Goal: Find specific page/section: Find specific page/section

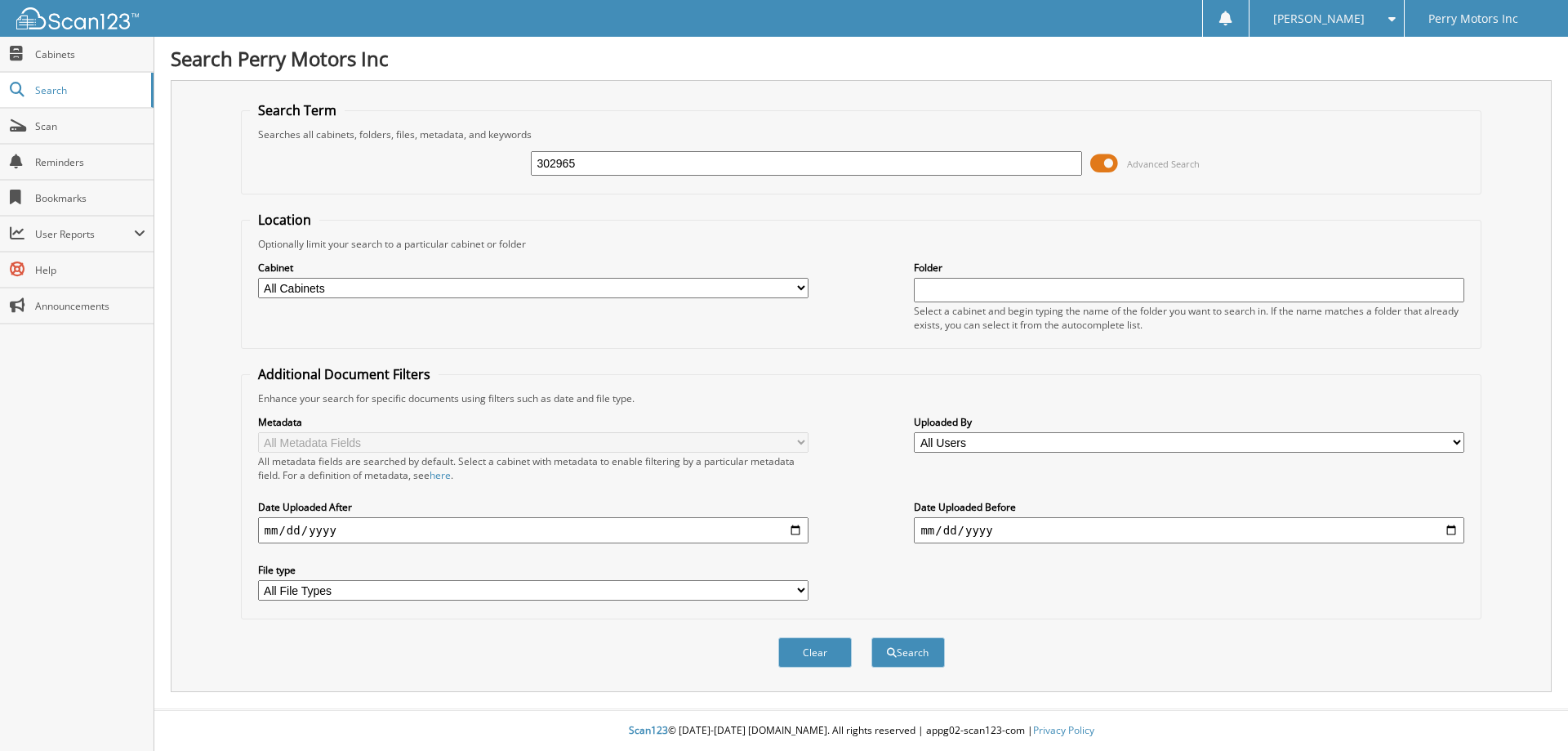
type input "302965"
click at [871, 637] on button "Search" at bounding box center [908, 652] width 74 height 30
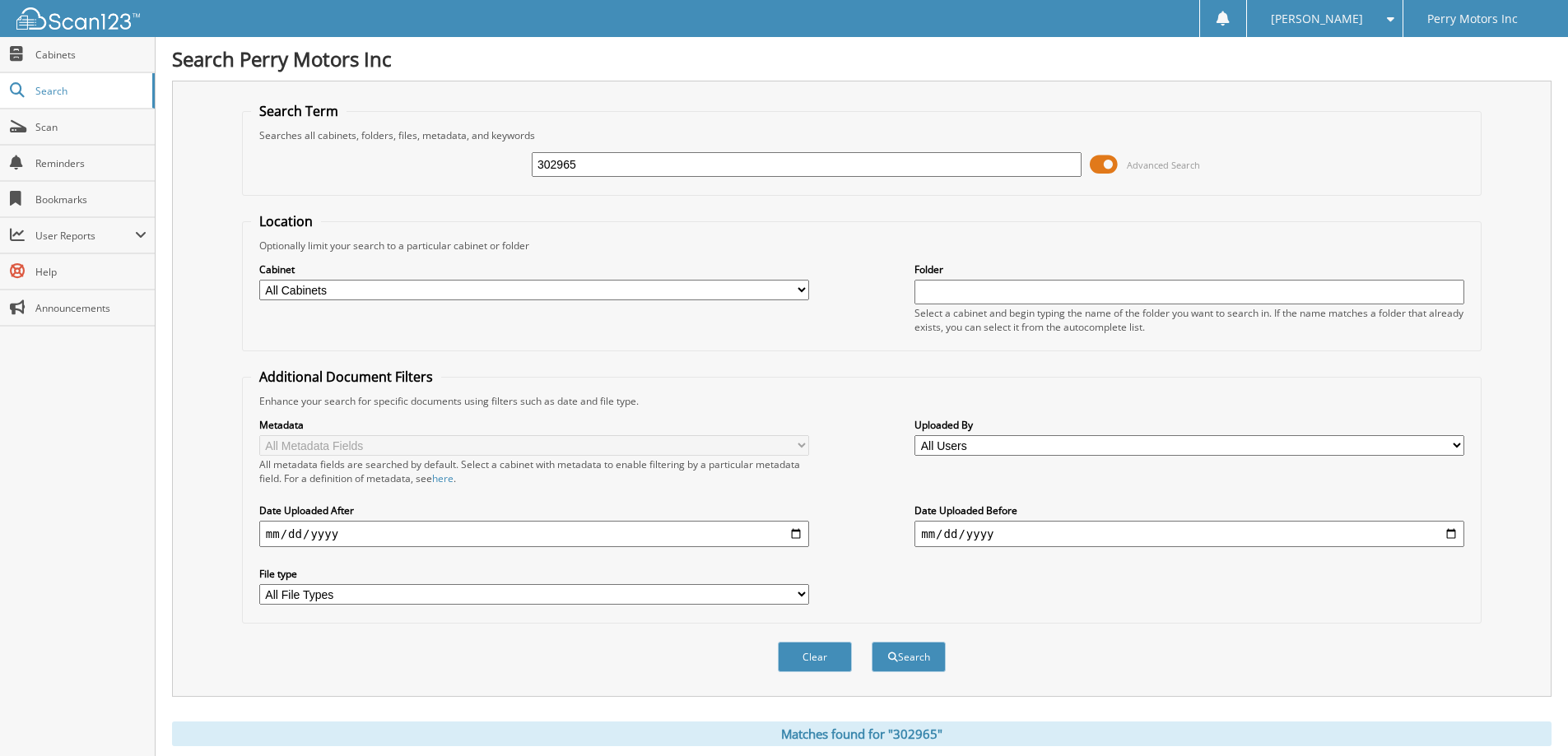
drag, startPoint x: 582, startPoint y: 168, endPoint x: 469, endPoint y: 172, distance: 113.1
click at [495, 175] on div "302965 Advanced Search" at bounding box center [861, 164] width 1221 height 45
type input "302930"
click at [872, 642] on button "Search" at bounding box center [908, 656] width 74 height 31
drag, startPoint x: 631, startPoint y: 164, endPoint x: 477, endPoint y: 173, distance: 154.3
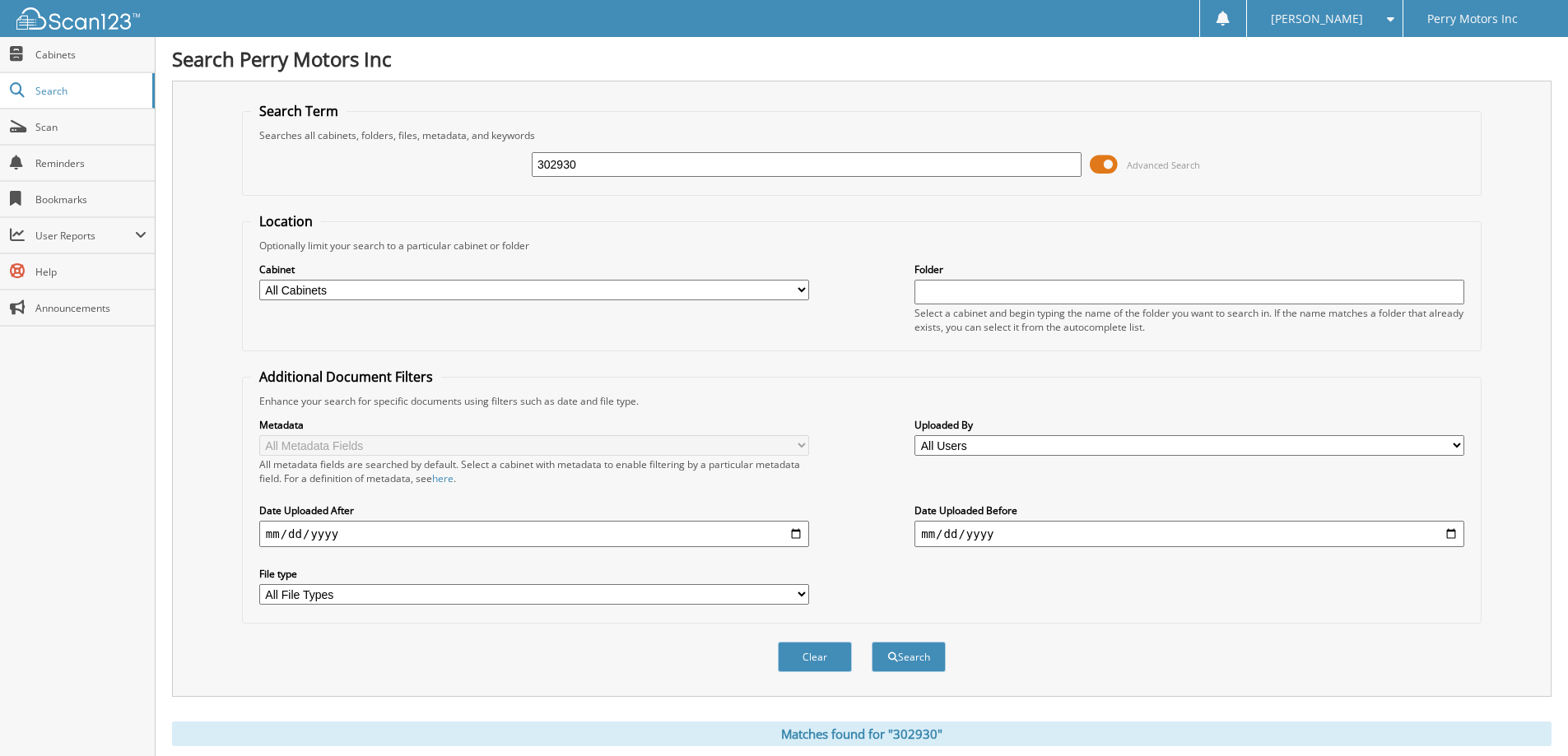
click at [478, 173] on div "302930 Advanced Search" at bounding box center [861, 164] width 1221 height 45
type input "302961"
click at [872, 642] on button "Search" at bounding box center [908, 656] width 74 height 31
drag, startPoint x: 581, startPoint y: 167, endPoint x: 509, endPoint y: 168, distance: 72.0
click at [509, 167] on div "302961 Advanced Search" at bounding box center [861, 164] width 1221 height 45
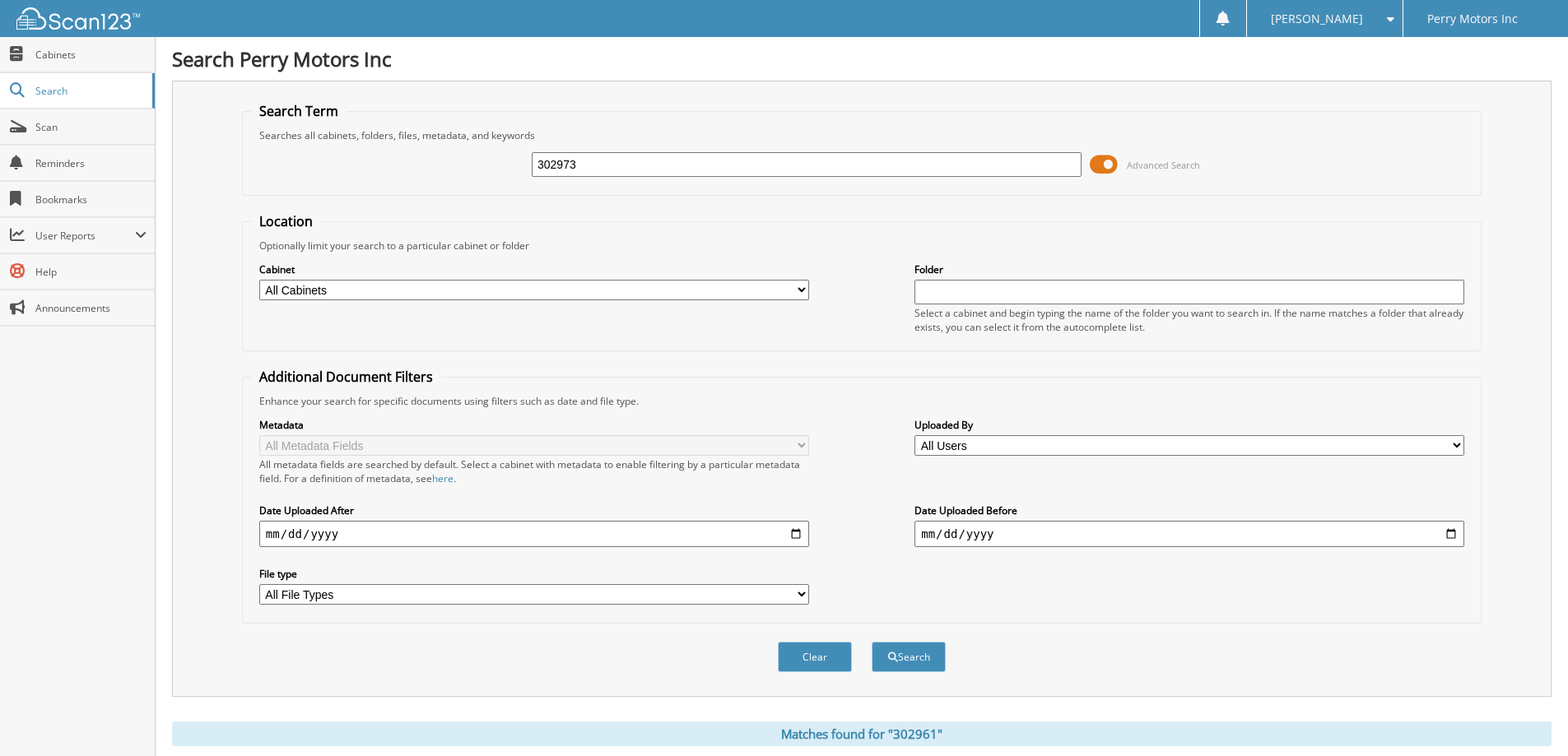
type input "302973"
click at [872, 642] on button "Search" at bounding box center [908, 656] width 74 height 31
drag, startPoint x: 577, startPoint y: 169, endPoint x: 512, endPoint y: 170, distance: 65.0
click at [512, 170] on div "302973 Advanced Search" at bounding box center [861, 164] width 1221 height 45
type input "302960"
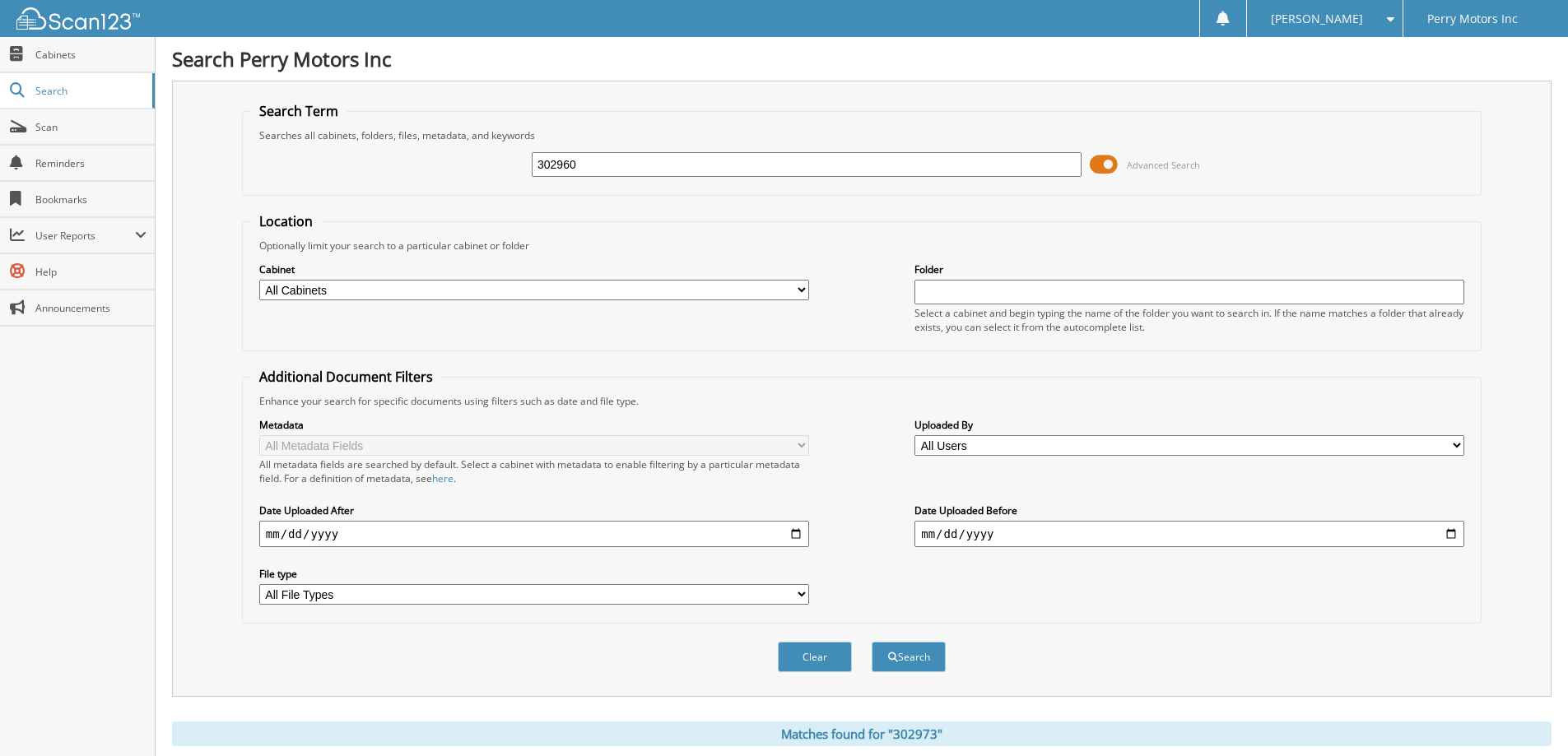
click at [872, 642] on button "Search" at bounding box center [908, 656] width 74 height 31
click at [52, 123] on span "Scan" at bounding box center [91, 127] width 111 height 14
